Goal: Find specific page/section: Find specific page/section

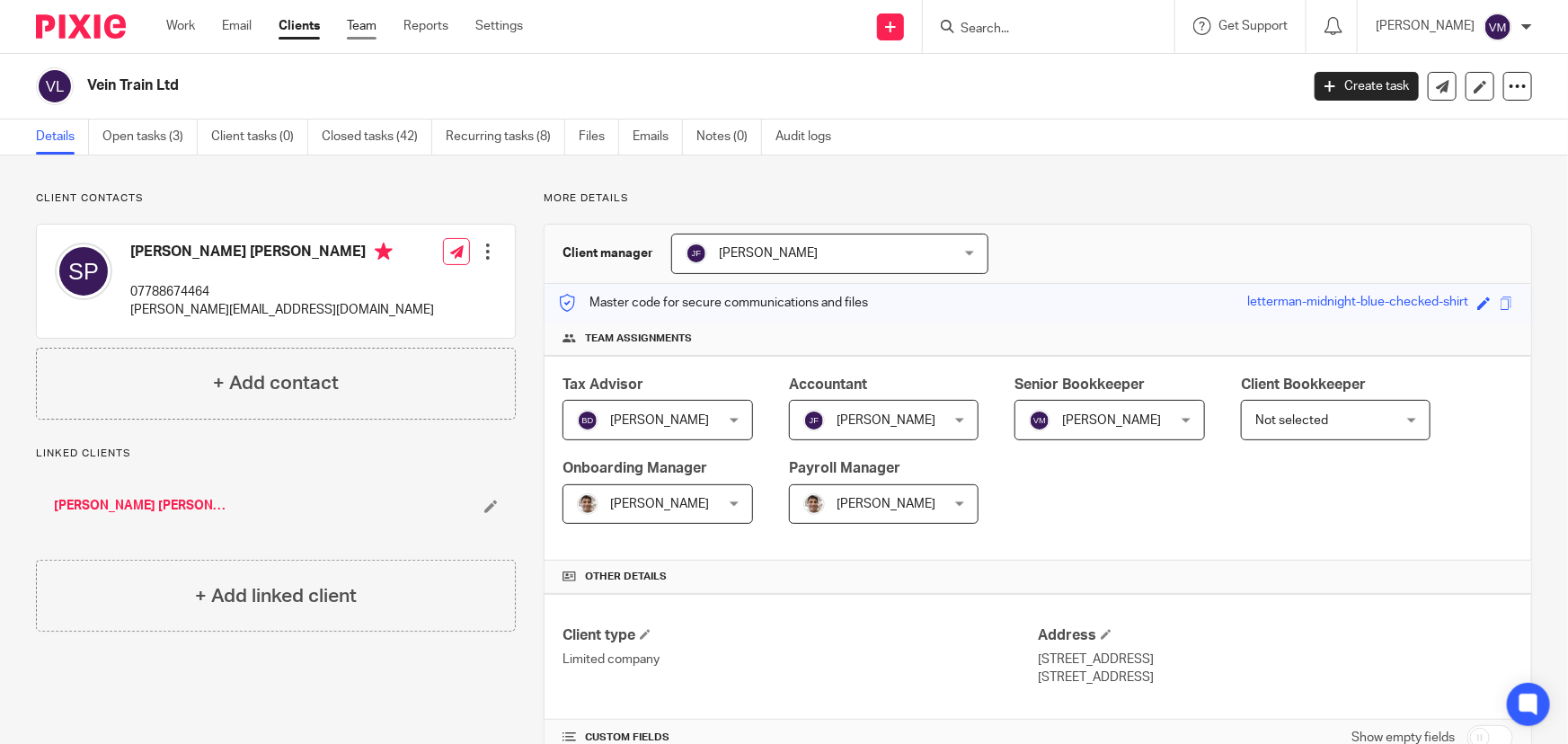
click at [376, 26] on link "Team" at bounding box center [361, 26] width 30 height 18
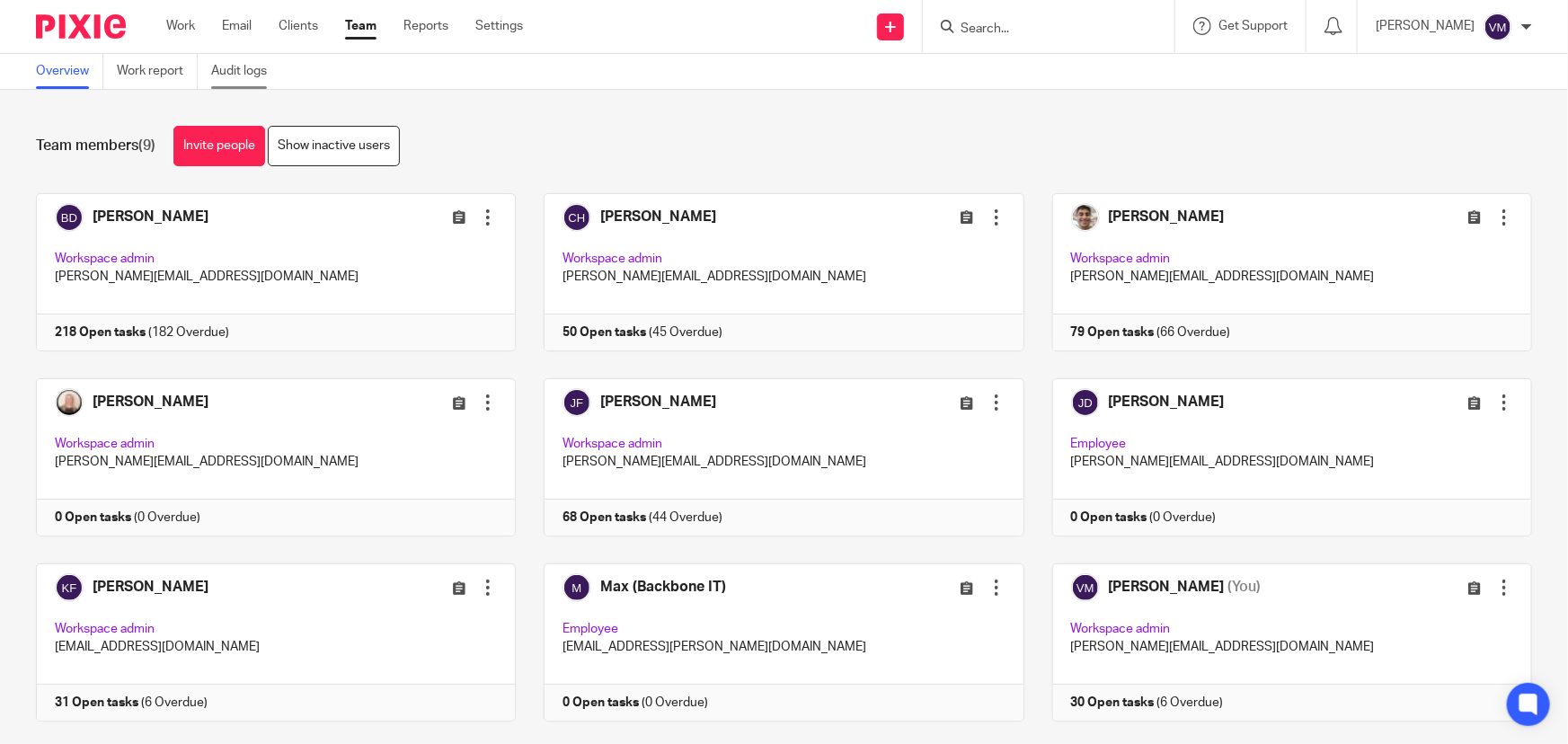
click at [245, 64] on link "Audit logs" at bounding box center [245, 72] width 69 height 35
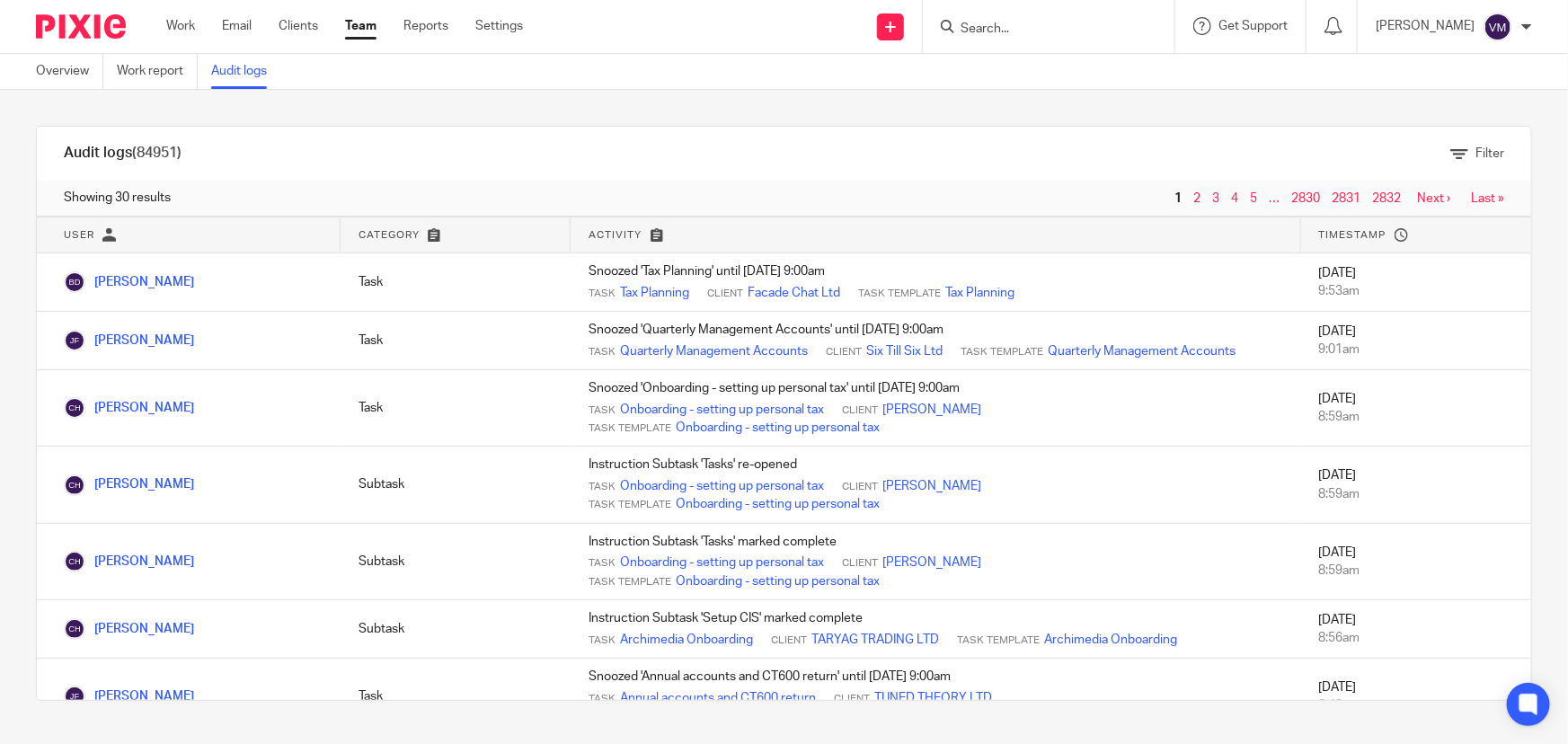
click at [367, 24] on link "Team" at bounding box center [361, 26] width 32 height 18
